Goal: Task Accomplishment & Management: Use online tool/utility

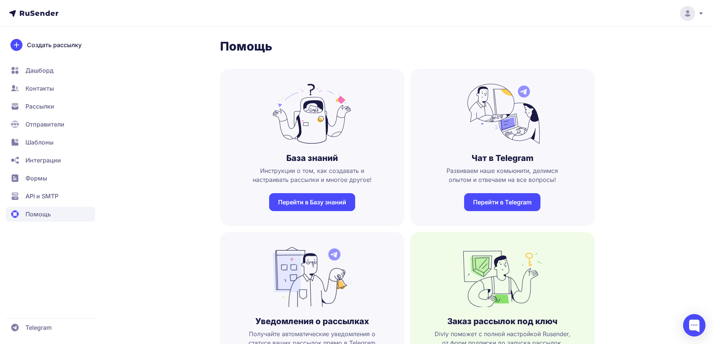
click at [46, 138] on span "Шаблоны" at bounding box center [39, 142] width 28 height 9
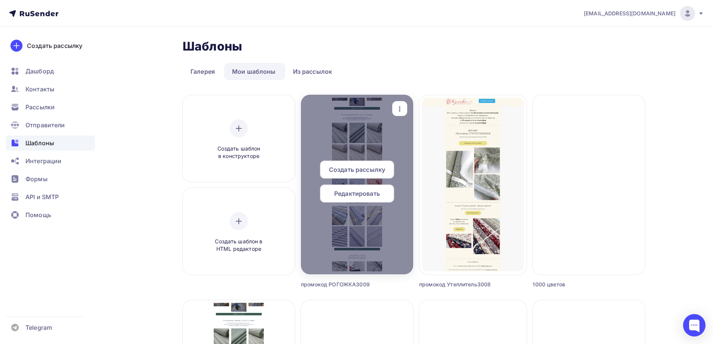
click at [342, 168] on span "Создать рассылку" at bounding box center [357, 169] width 56 height 9
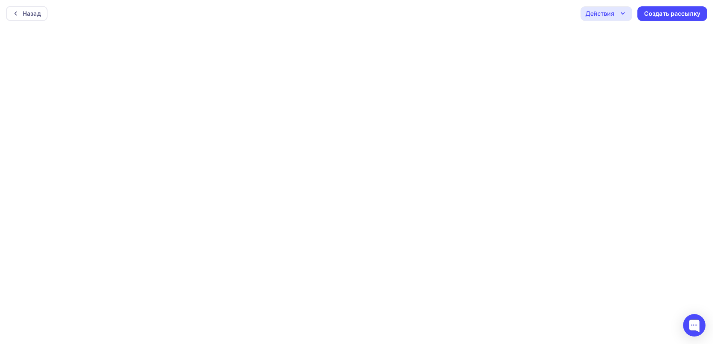
click at [612, 12] on div "Действия" at bounding box center [599, 13] width 29 height 9
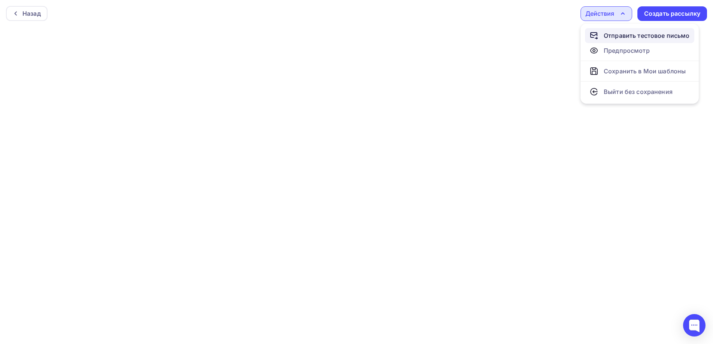
click at [641, 37] on div "Отправить тестовое письмо" at bounding box center [646, 35] width 86 height 9
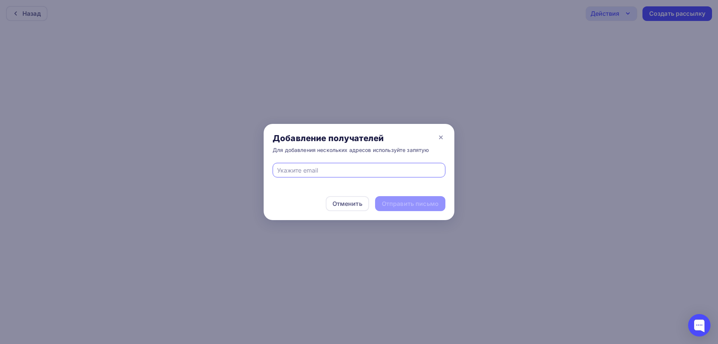
click at [328, 169] on input "text" at bounding box center [359, 170] width 164 height 9
type input "wiwwito@yandex.ru"
click at [393, 204] on div "Отправить письмо" at bounding box center [410, 203] width 57 height 9
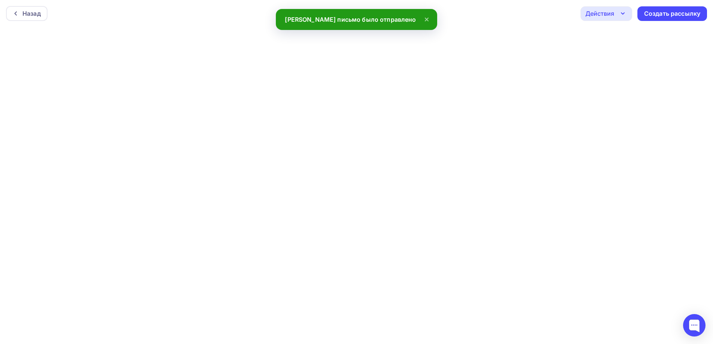
click at [543, 6] on div "Назад Действия Отправить тестовое письмо Предпросмотр Сохранить в Мои шаблоны В…" at bounding box center [356, 13] width 713 height 27
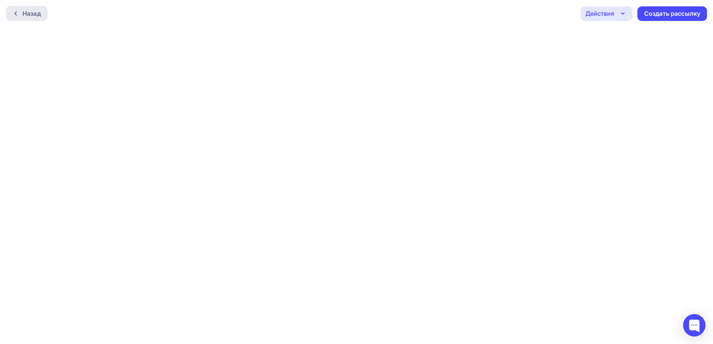
click at [34, 19] on div "Назад" at bounding box center [27, 13] width 42 height 15
